Goal: Task Accomplishment & Management: Manage account settings

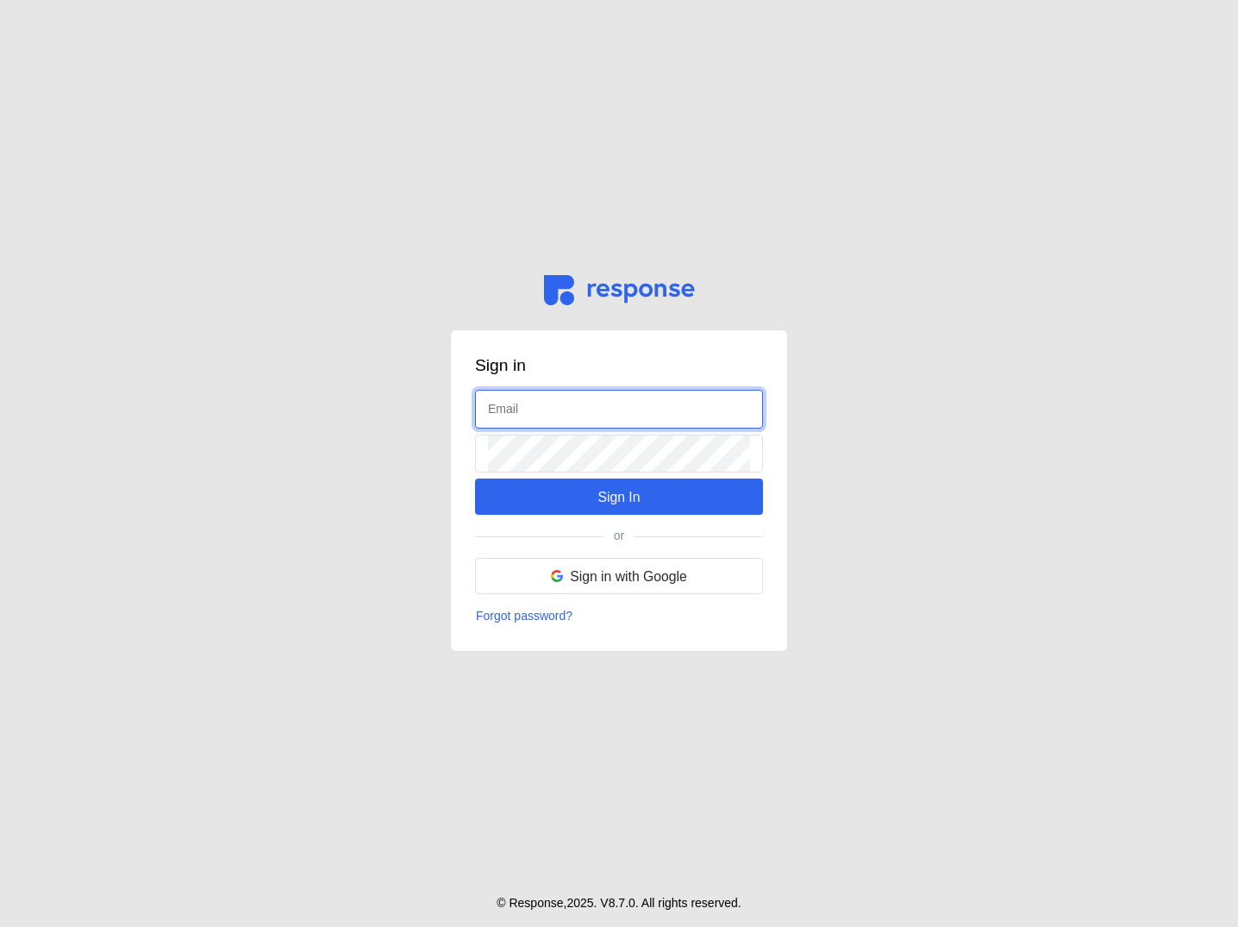
click at [602, 407] on input "text" at bounding box center [619, 409] width 262 height 37
type input "admin@tryresponse.com"
